Goal: Browse casually

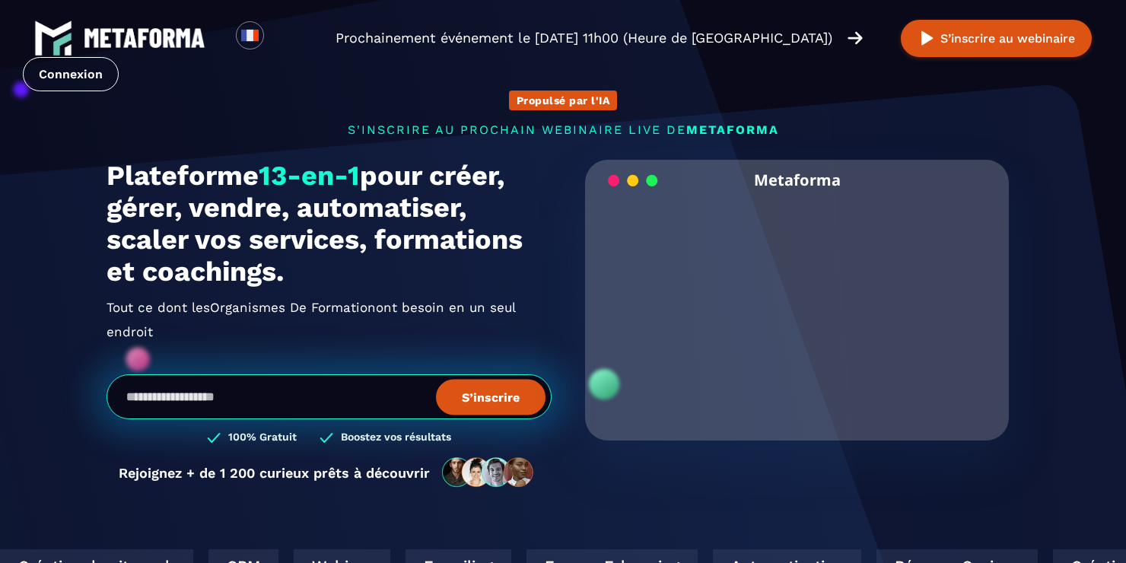
click at [790, 304] on video "Your browser does not support the video tag." at bounding box center [796, 300] width 401 height 200
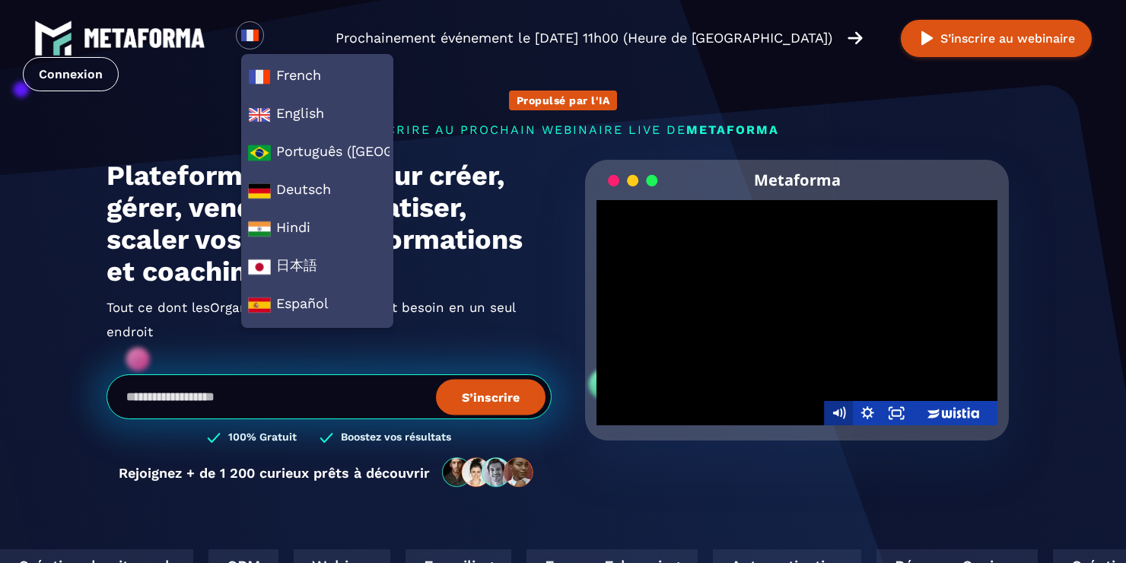
click at [847, 408] on icon "Mute" at bounding box center [838, 413] width 29 height 24
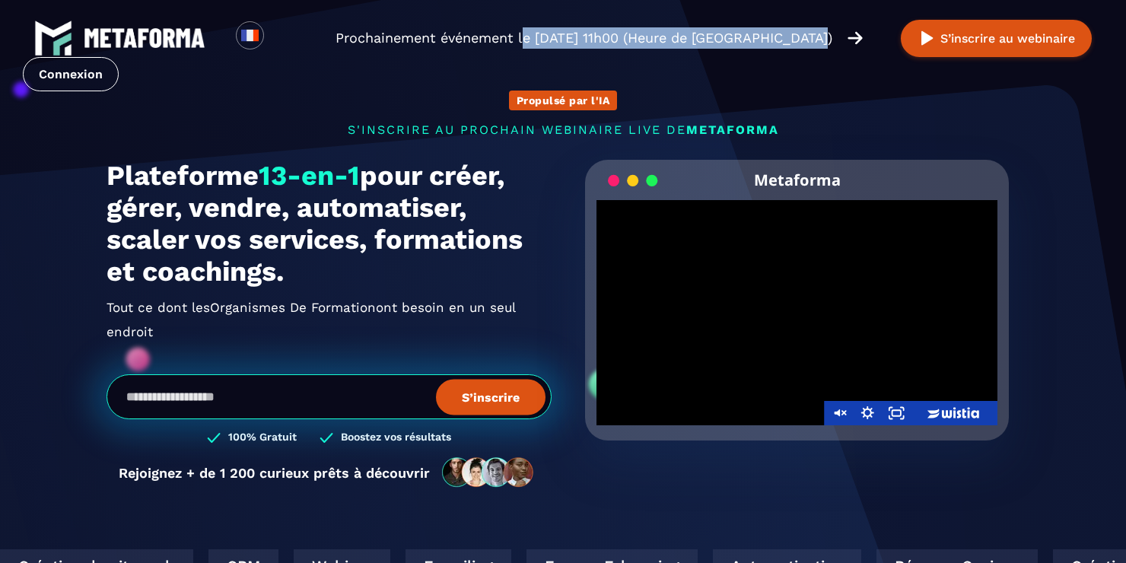
drag, startPoint x: 588, startPoint y: 31, endPoint x: 548, endPoint y: 31, distance: 40.3
click at [548, 31] on p "Prochainement événement le [DATE] 11h00 (Heure de [GEOGRAPHIC_DATA])" at bounding box center [583, 37] width 497 height 21
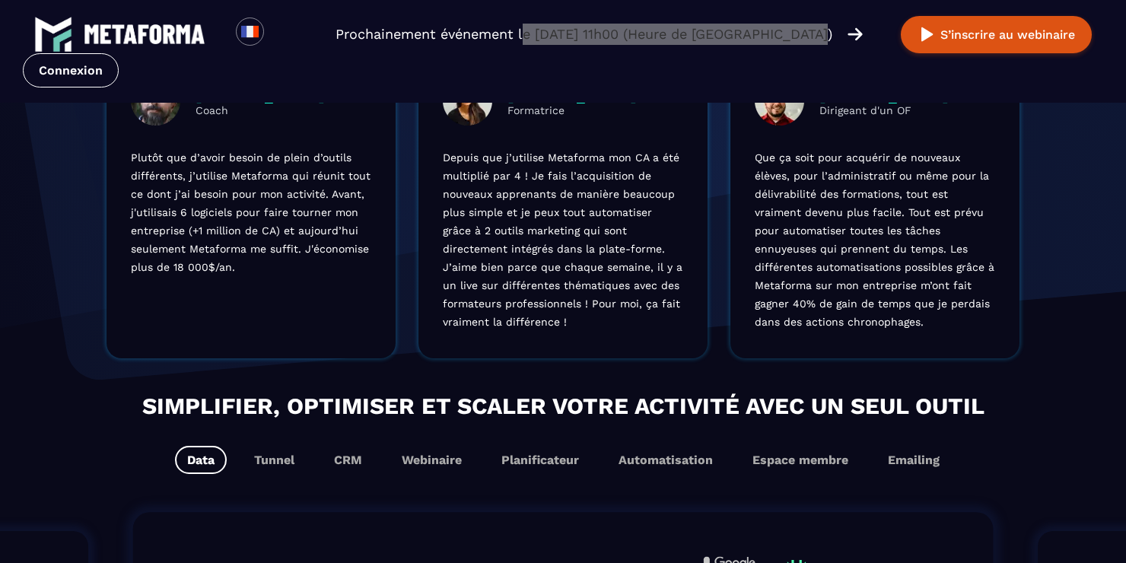
scroll to position [633, 0]
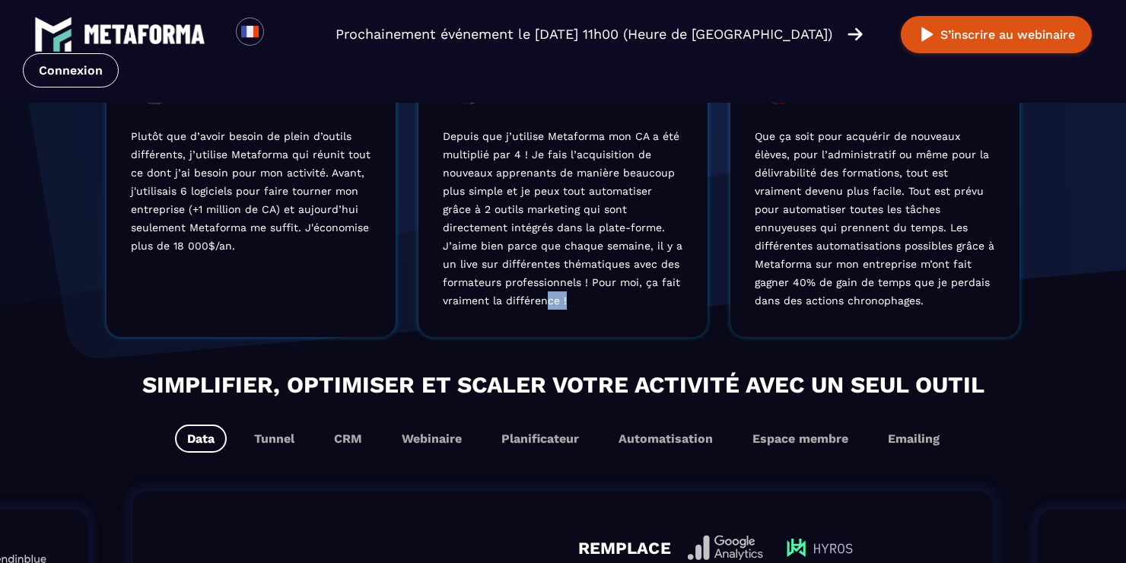
drag, startPoint x: 521, startPoint y: 307, endPoint x: 485, endPoint y: 290, distance: 39.8
click at [485, 290] on p "Depuis que j’utilise Metaforma mon CA a été multiplié par 4 ! Je fais l’acquisi…" at bounding box center [563, 218] width 240 height 183
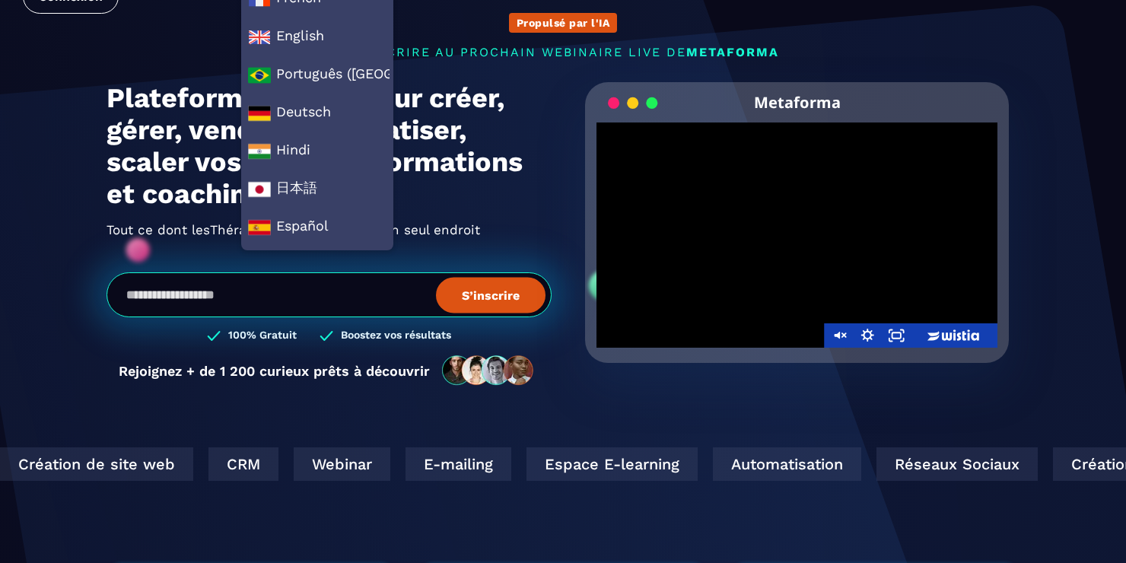
scroll to position [304, 0]
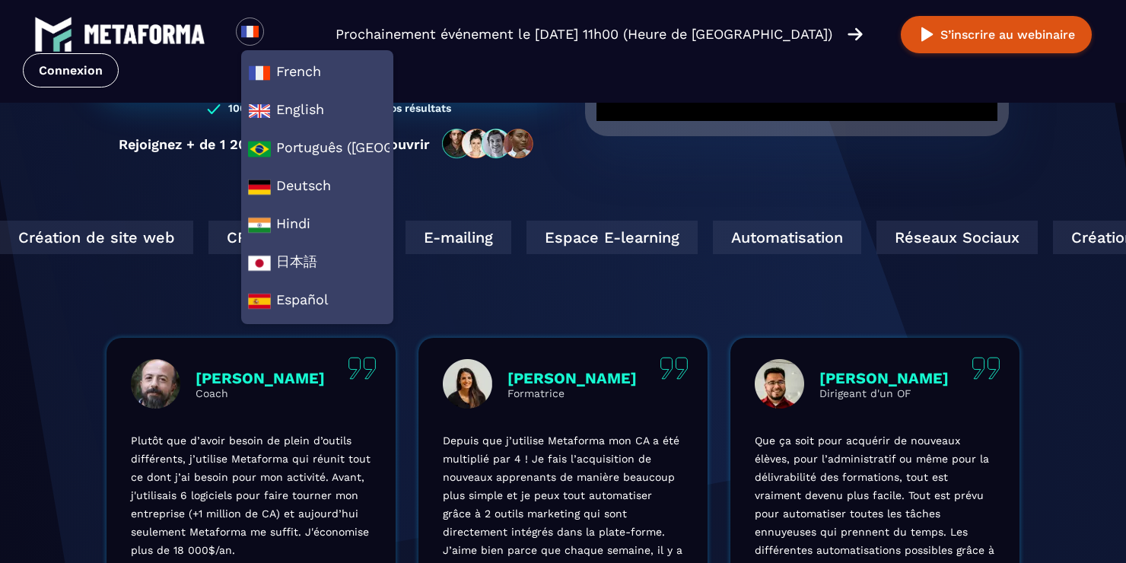
drag, startPoint x: 482, startPoint y: 298, endPoint x: 500, endPoint y: 298, distance: 17.5
click at [482, 298] on div "Création de site web CRM Webinar E-mailing Espace E-learning Automatisation Rés…" at bounding box center [563, 279] width 1126 height 117
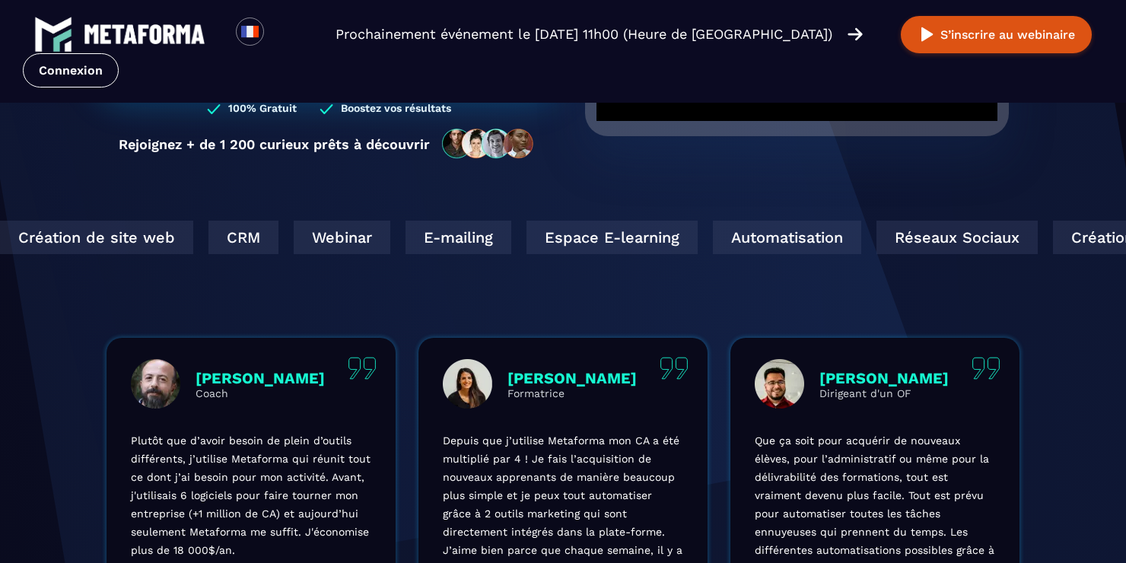
click at [250, 27] on img at bounding box center [249, 31] width 19 height 19
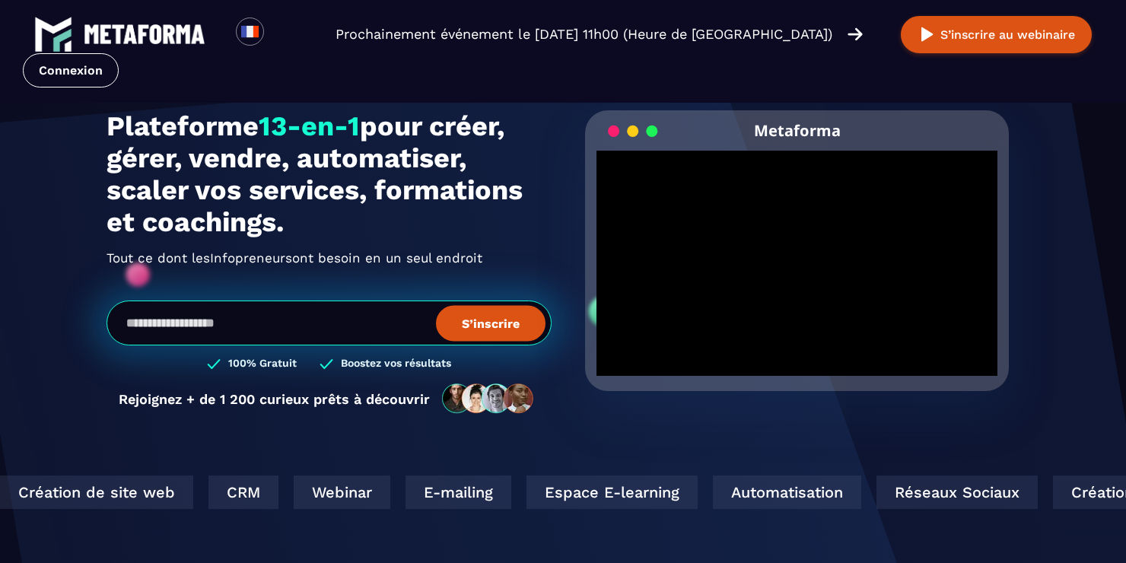
scroll to position [0, 0]
